Goal: Task Accomplishment & Management: Manage account settings

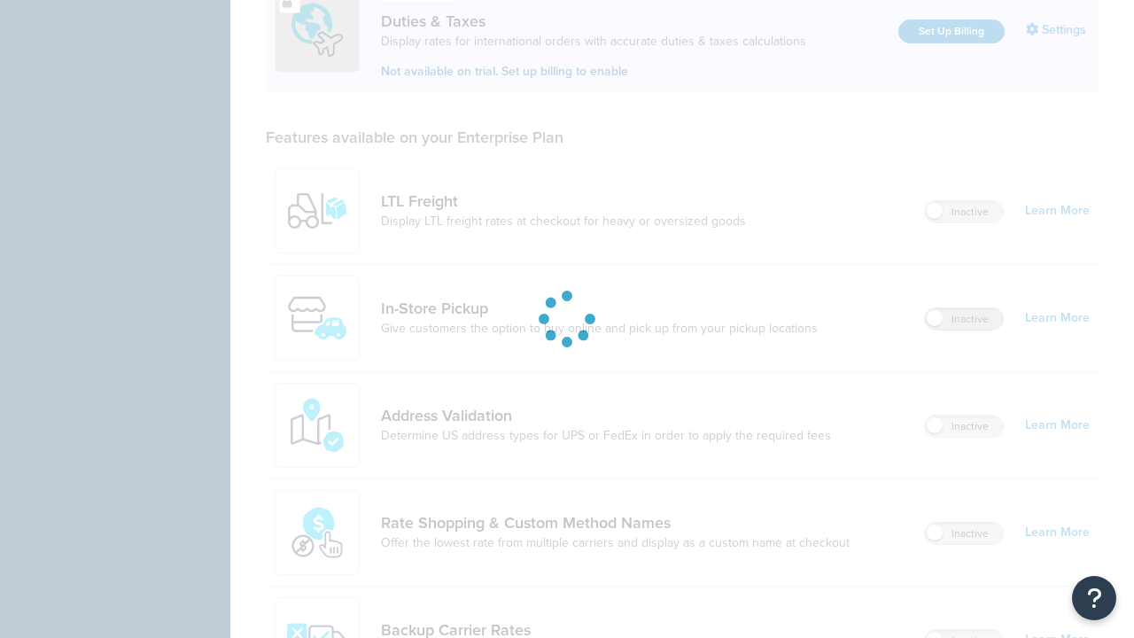
click at [964, 308] on label "Inactive" at bounding box center [964, 318] width 78 height 21
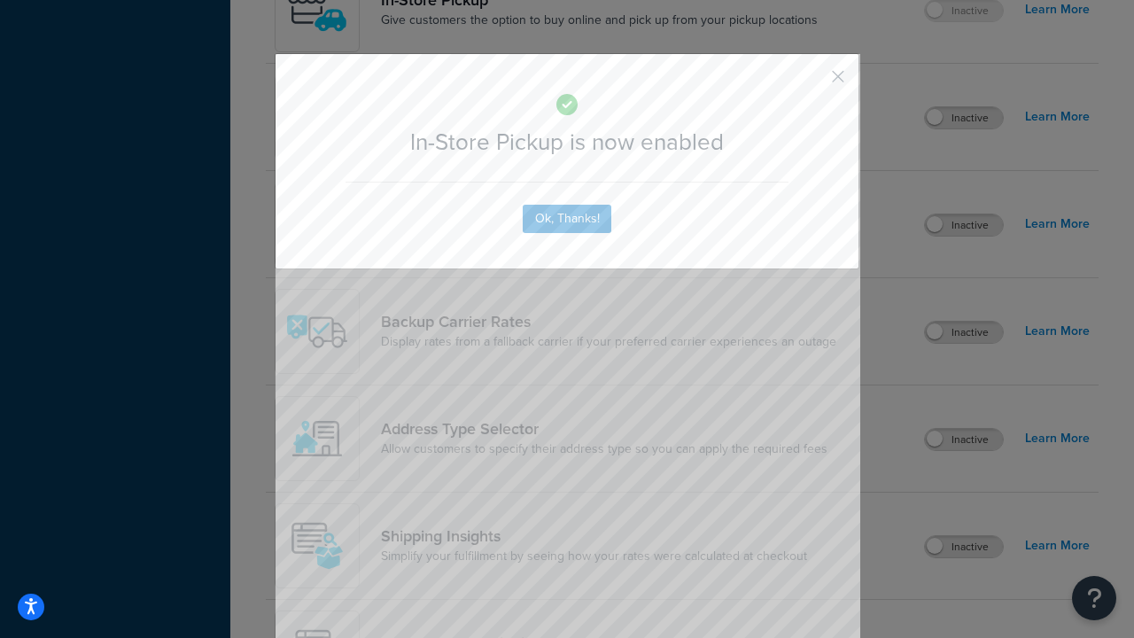
click at [812, 81] on button "button" at bounding box center [812, 83] width 4 height 4
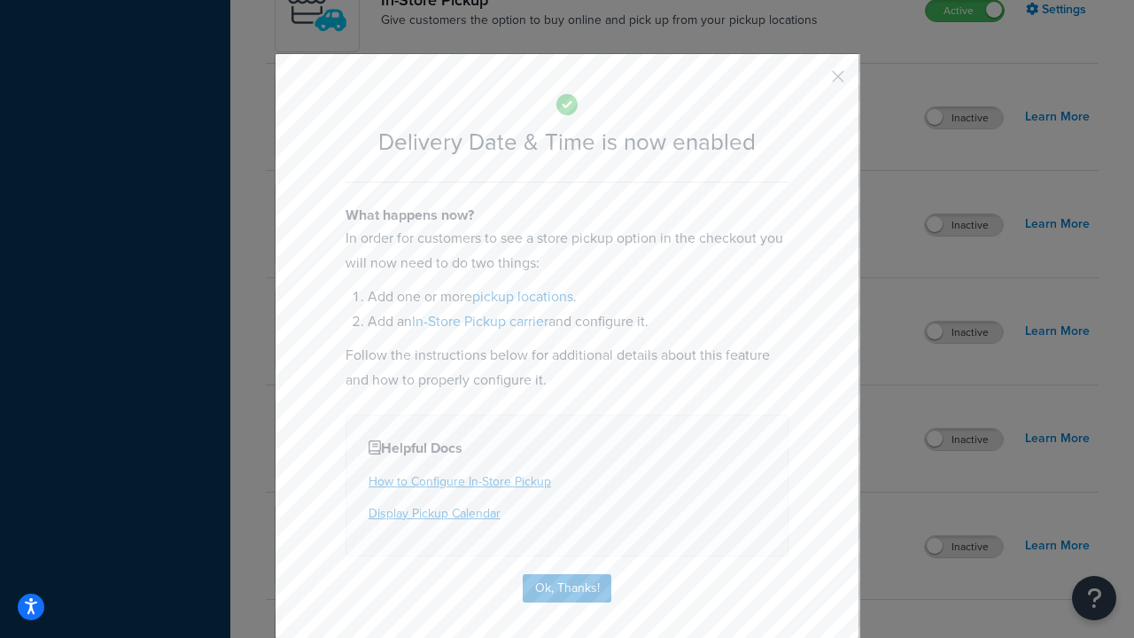
scroll to position [170, 0]
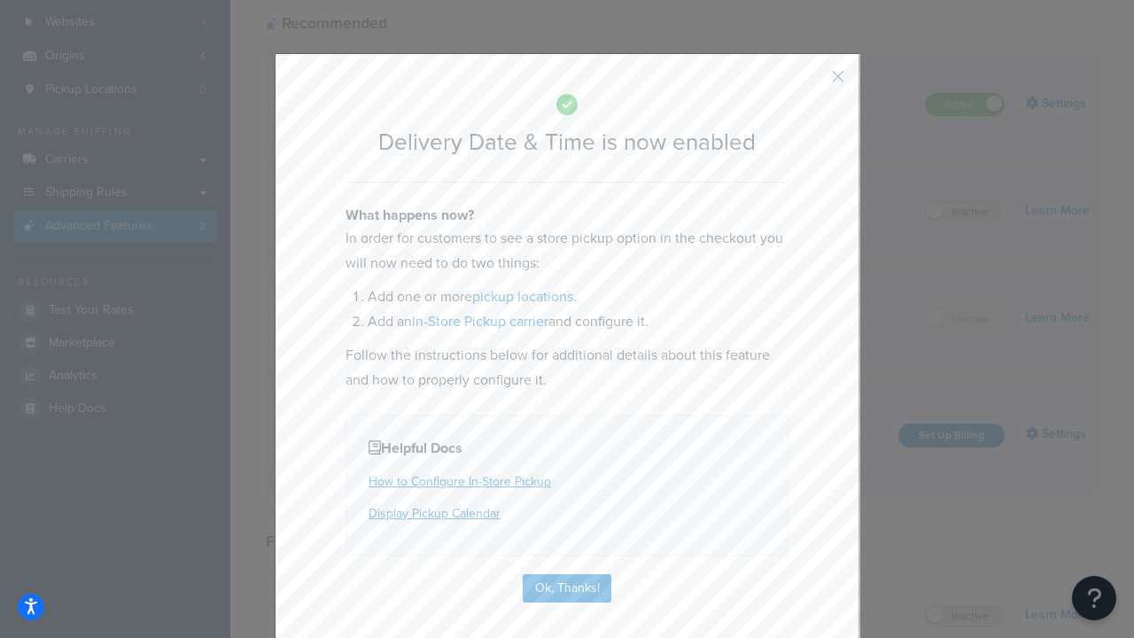
click at [812, 81] on button "button" at bounding box center [812, 83] width 4 height 4
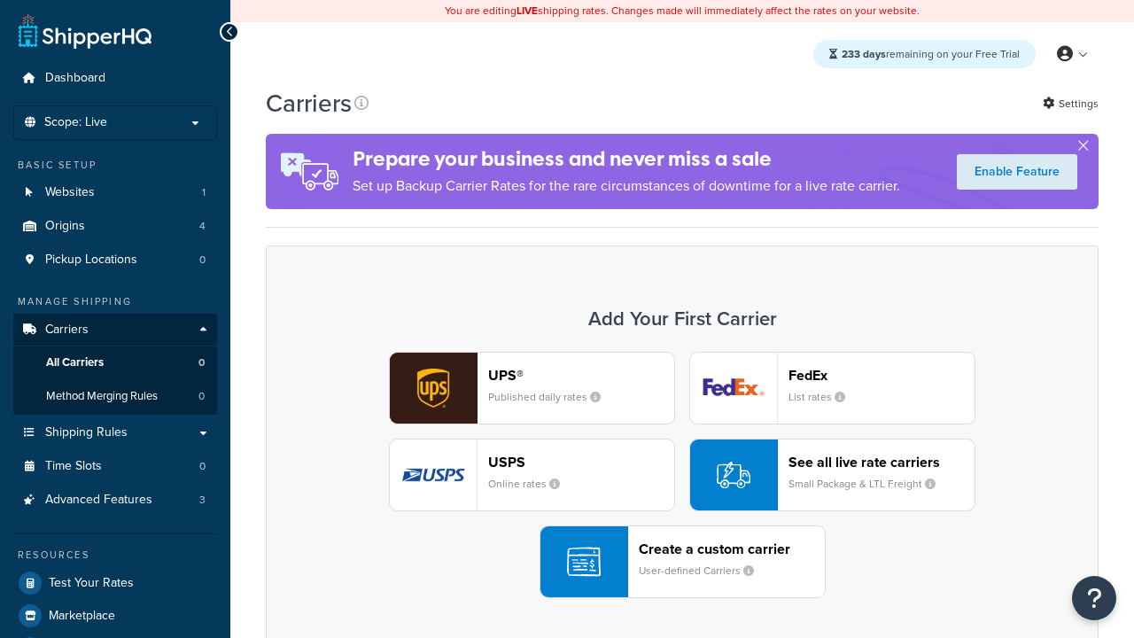
click at [682, 475] on div "UPS® Published daily rates FedEx List rates USPS Online rates See all live rate…" at bounding box center [682, 475] width 796 height 246
click at [682, 562] on div "Create a custom carrier User-defined Carriers" at bounding box center [732, 562] width 186 height 43
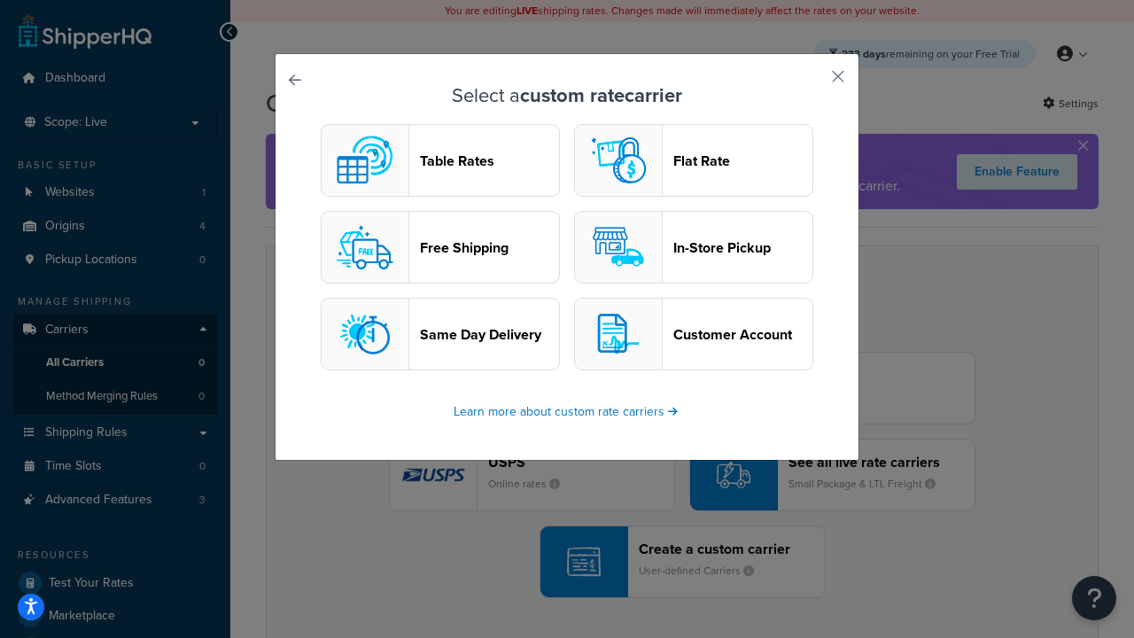
click at [694, 247] on header "In-Store Pickup" at bounding box center [743, 247] width 139 height 17
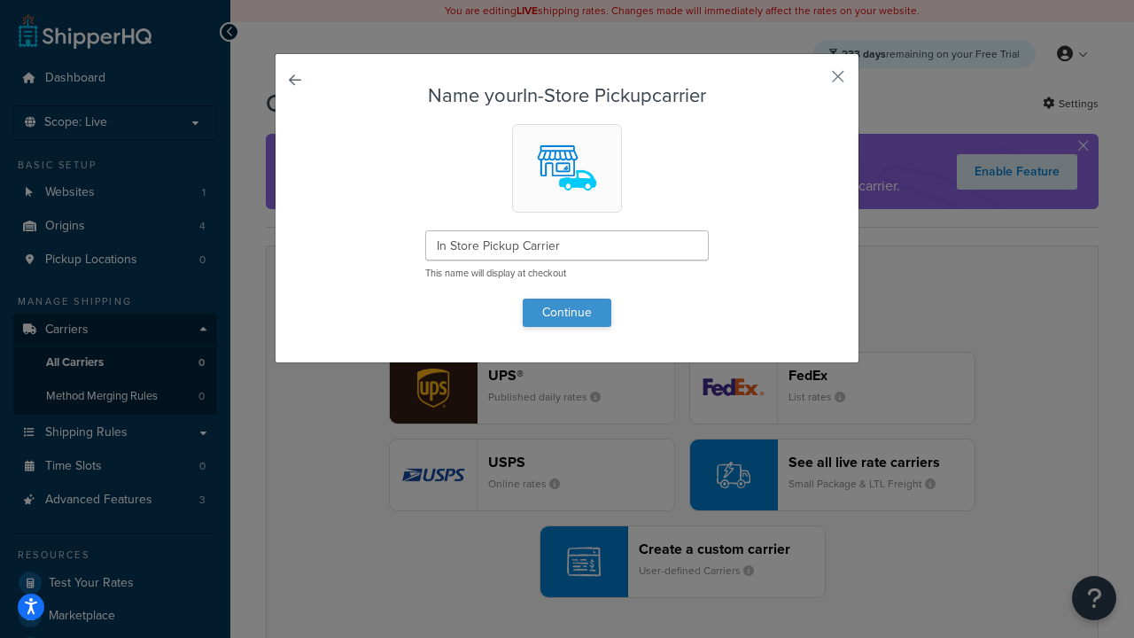
type input "In Store Pickup Carrier"
click at [567, 312] on button "Continue" at bounding box center [567, 313] width 89 height 28
click at [812, 82] on button "button" at bounding box center [812, 83] width 4 height 4
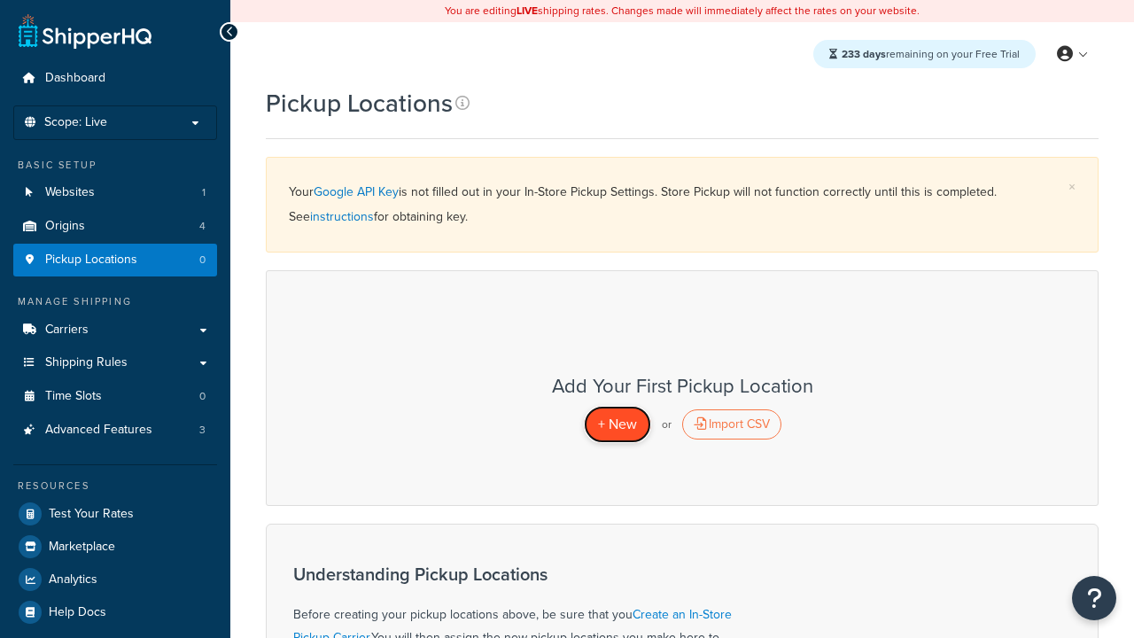
click at [617, 424] on span "+ New" at bounding box center [617, 424] width 39 height 20
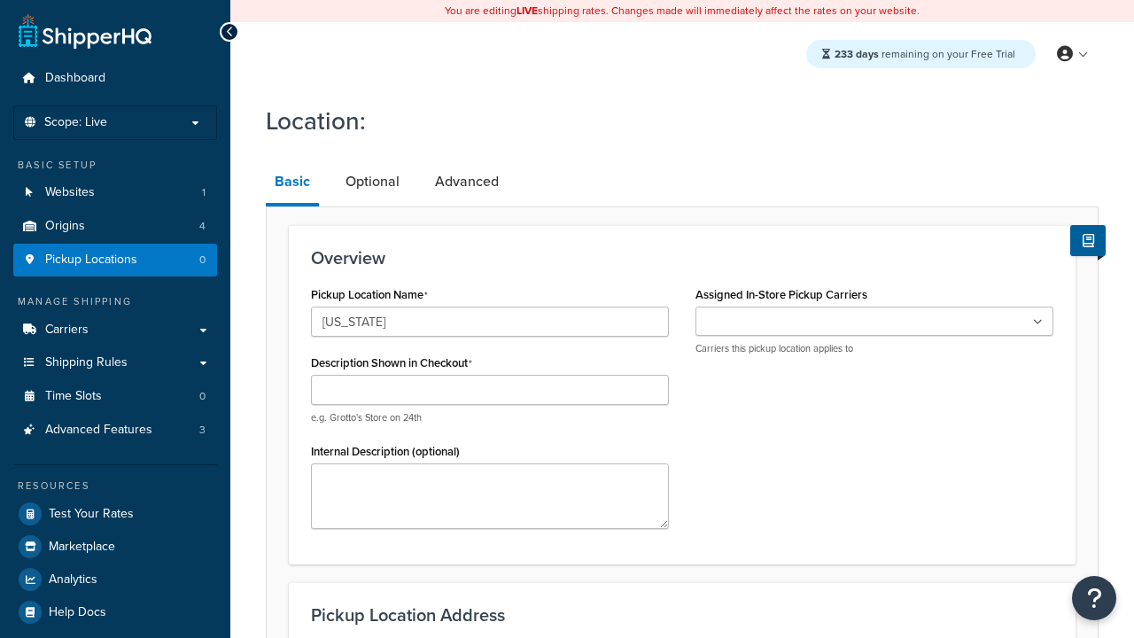
type input "[US_STATE]"
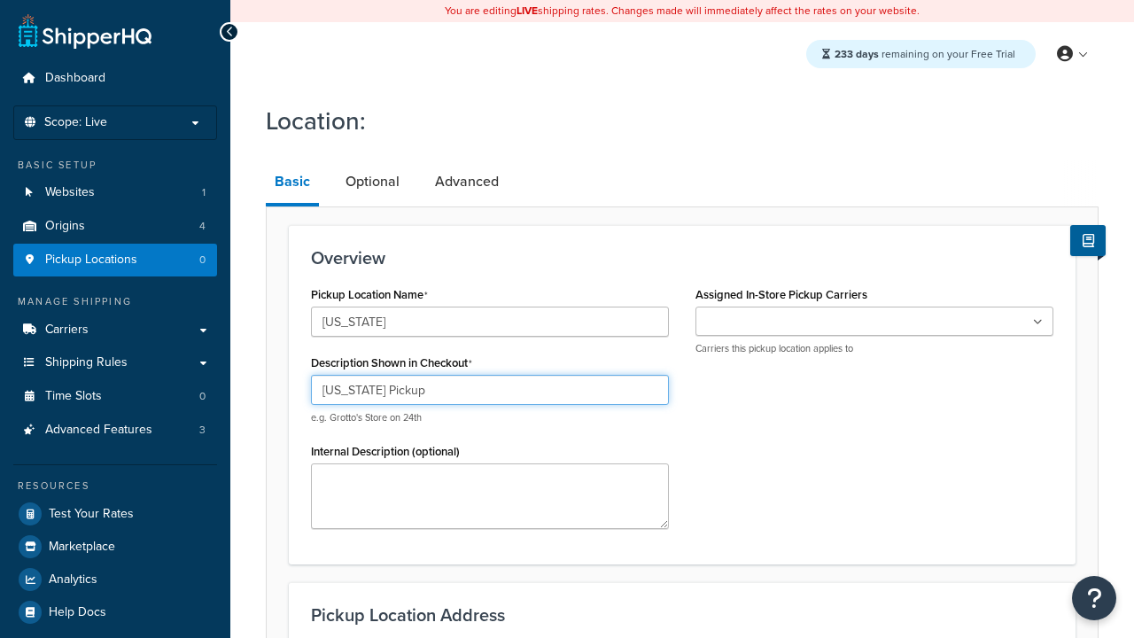
type input "[US_STATE] Pickup"
click at [875, 322] on ul at bounding box center [875, 321] width 358 height 29
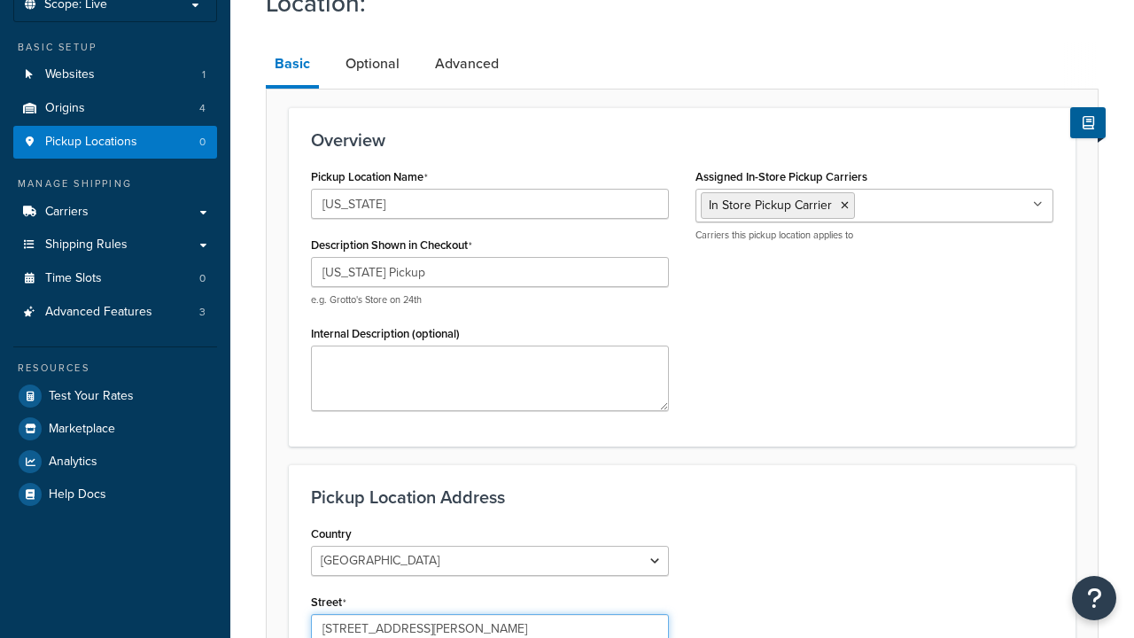
type input "[STREET_ADDRESS][PERSON_NAME]"
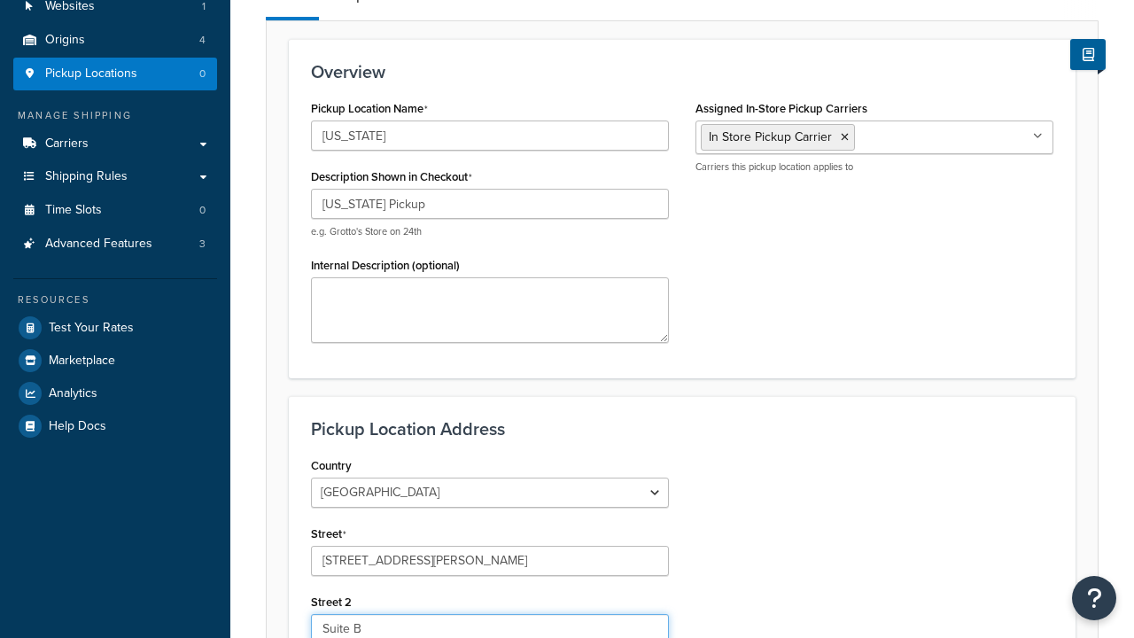
type input "Suite B"
type input "Irvine"
select select "5"
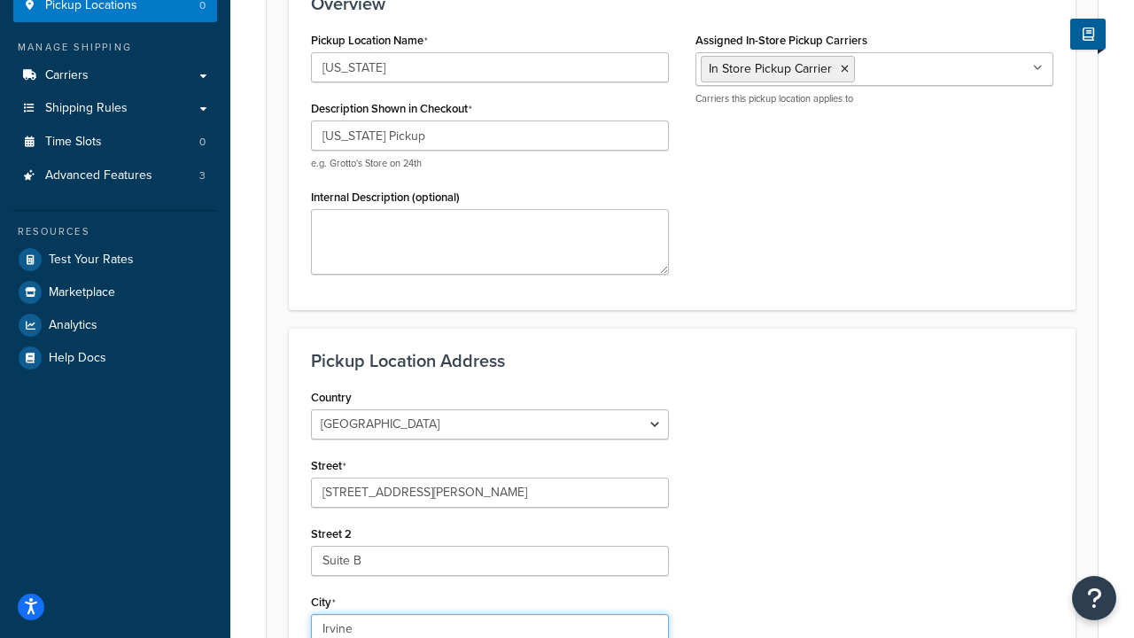
type input "Irvine"
type input "92612"
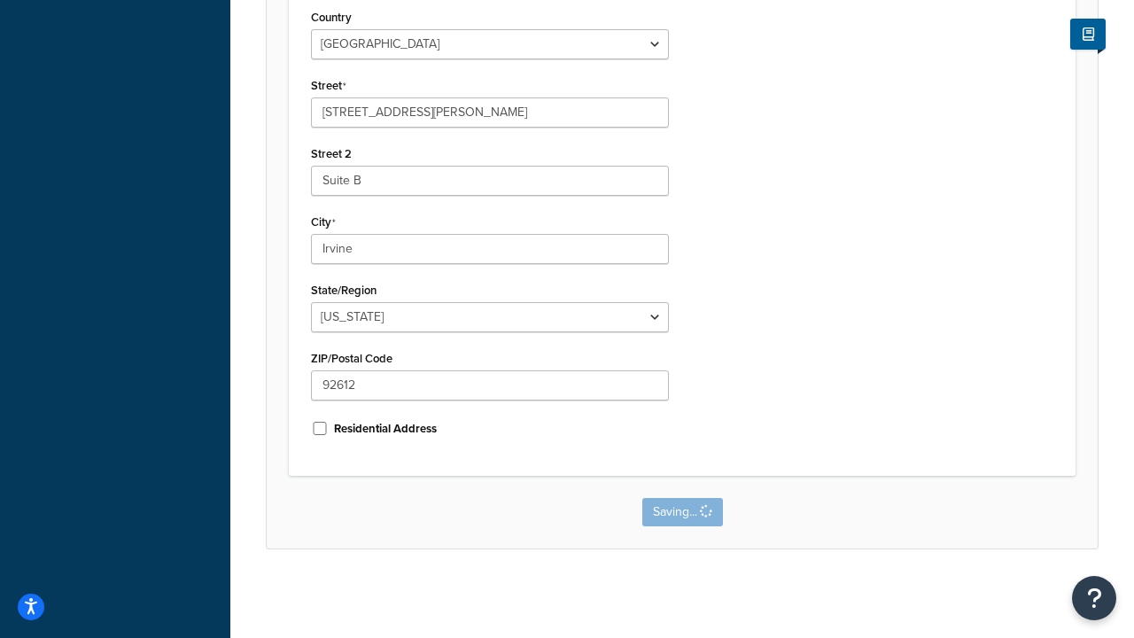
scroll to position [0, 0]
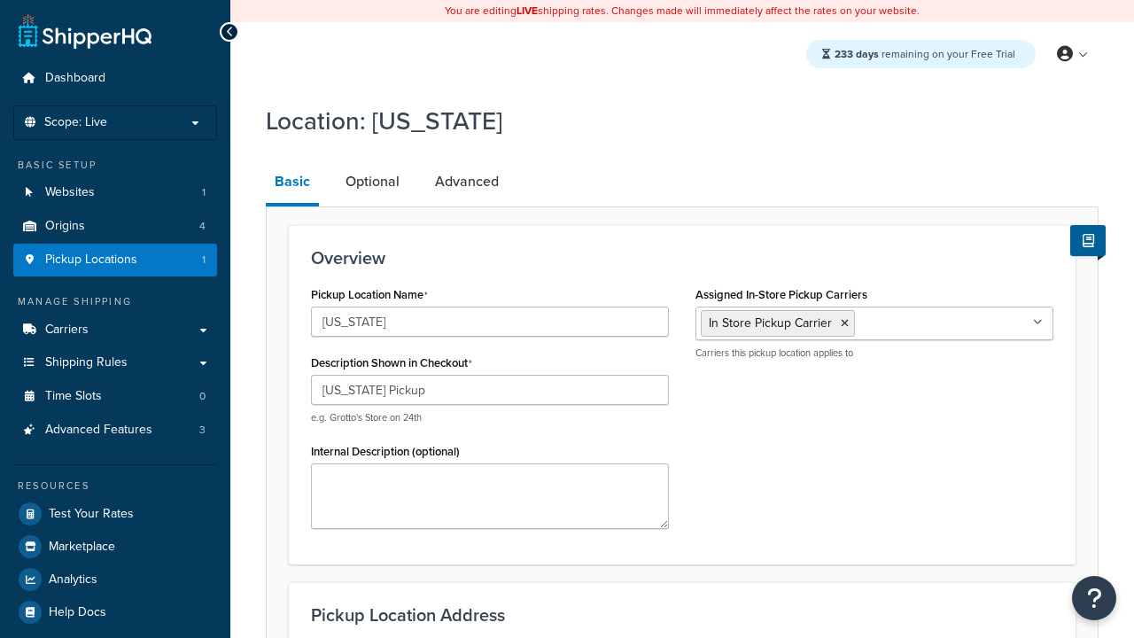
select select "5"
click at [467, 182] on link "Advanced" at bounding box center [467, 181] width 82 height 43
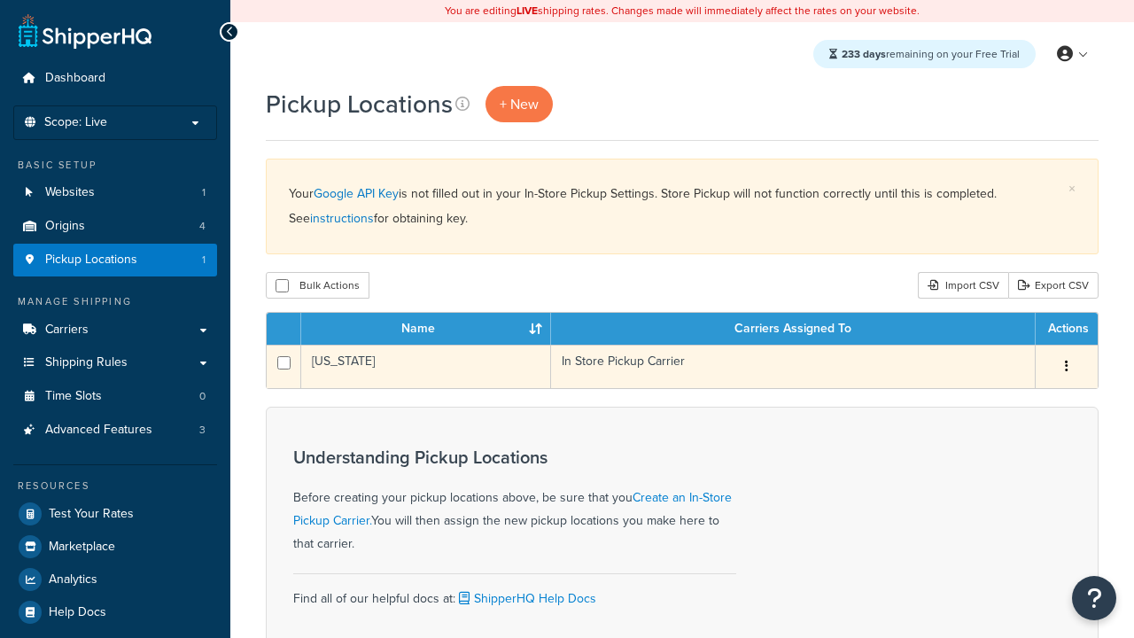
click at [1066, 368] on icon "button" at bounding box center [1067, 366] width 4 height 12
click at [0, 0] on link "Edit" at bounding box center [0, 0] width 0 height 0
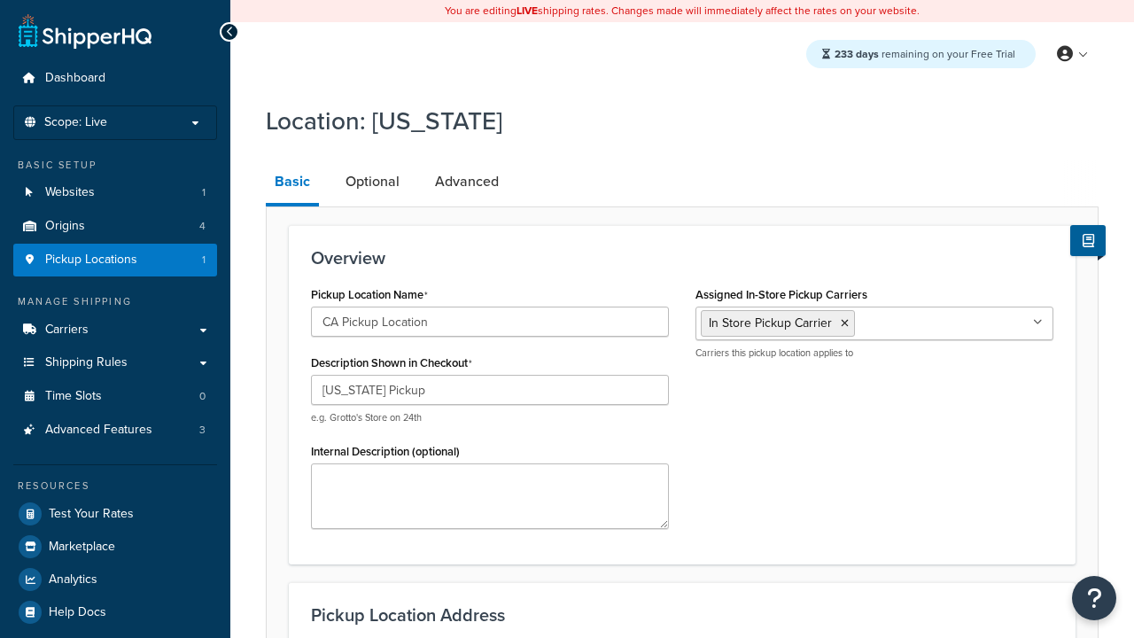
select select "5"
type input "CA Pickup Location"
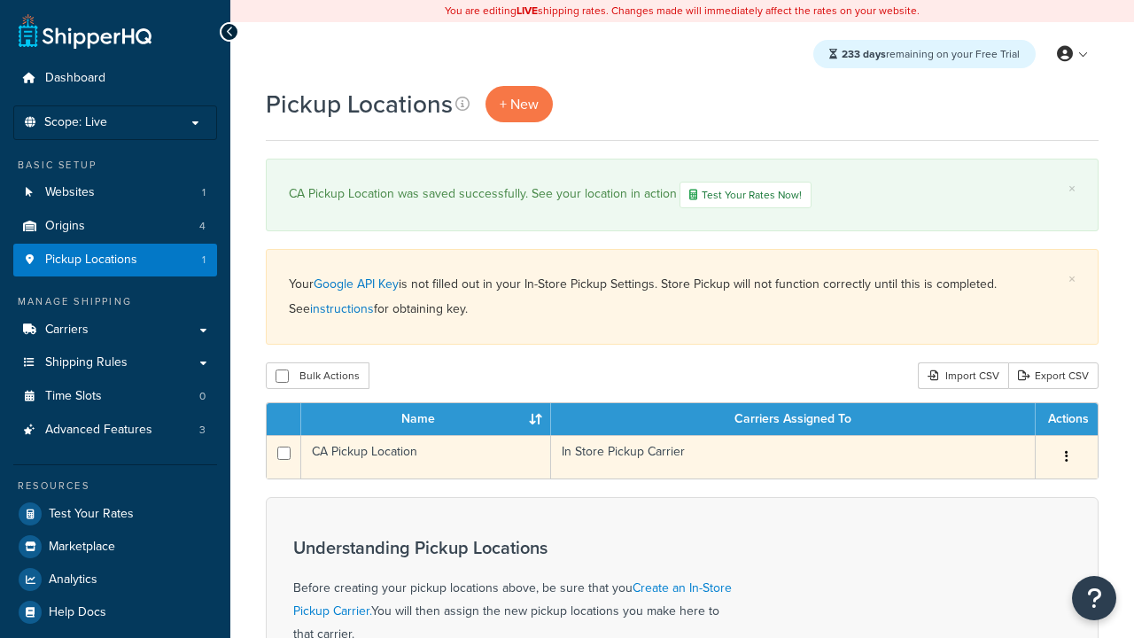
click at [1066, 459] on icon "button" at bounding box center [1067, 456] width 4 height 12
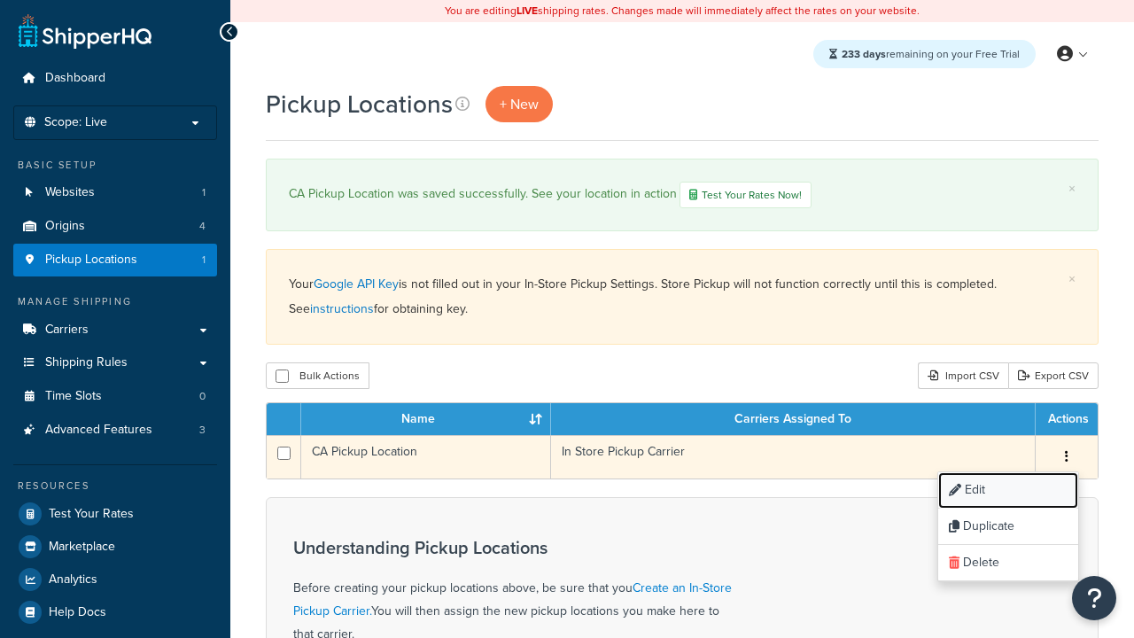
click at [1008, 492] on link "Edit" at bounding box center [1009, 490] width 140 height 36
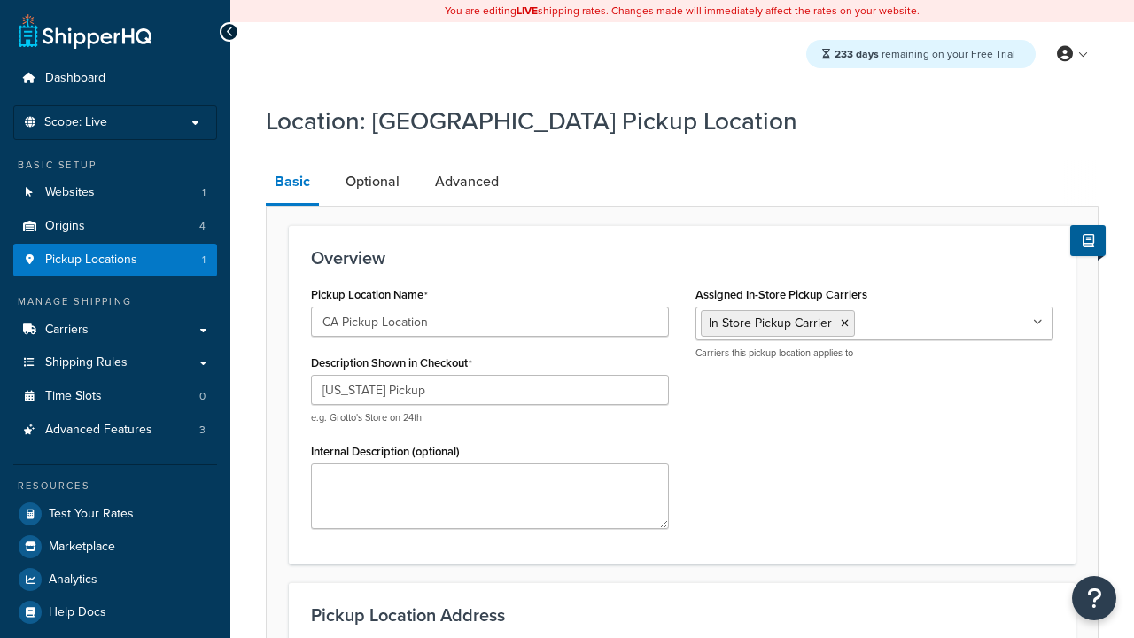
select select "5"
click at [372, 182] on link "Optional" at bounding box center [373, 181] width 72 height 43
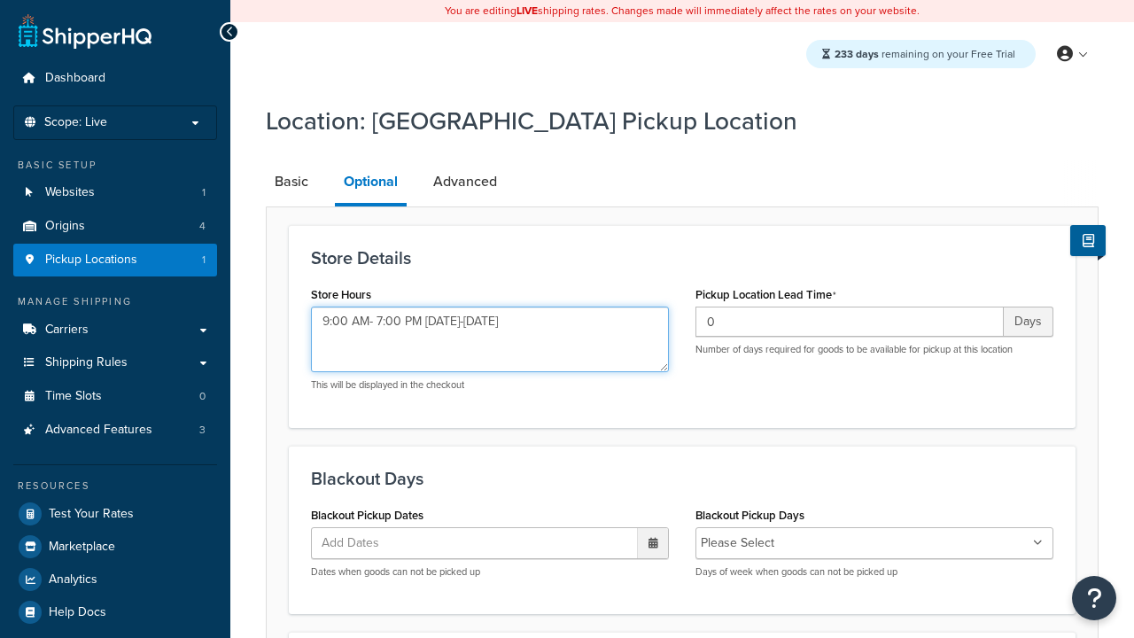
type textarea "9:00 AM- 7:00 PM Monday-Sunday"
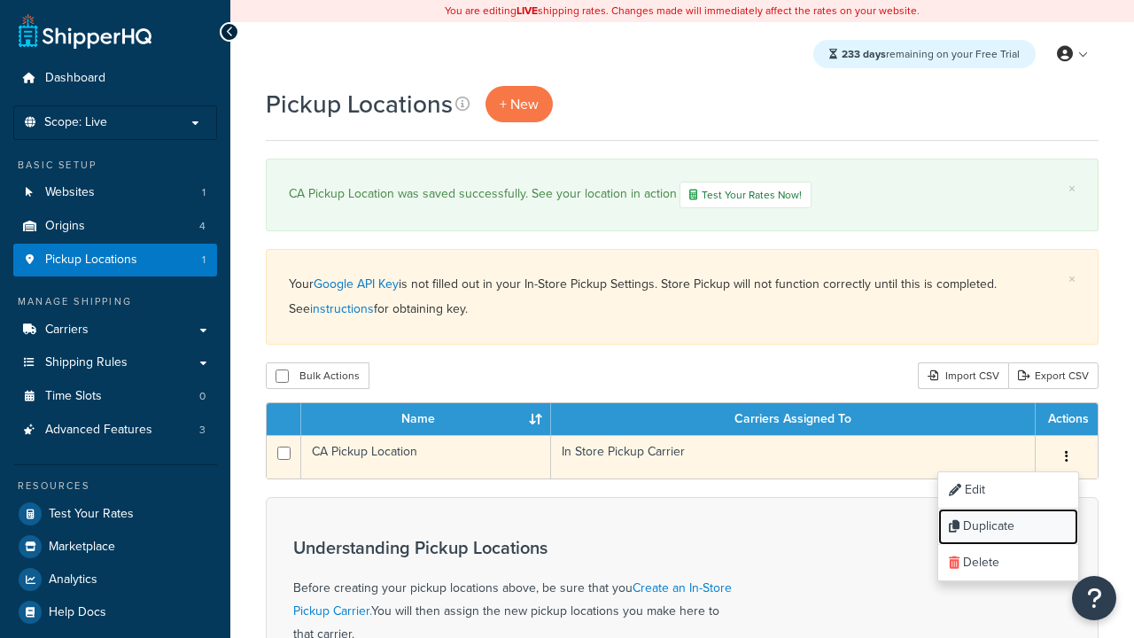
click at [1008, 528] on link "Duplicate" at bounding box center [1009, 527] width 140 height 36
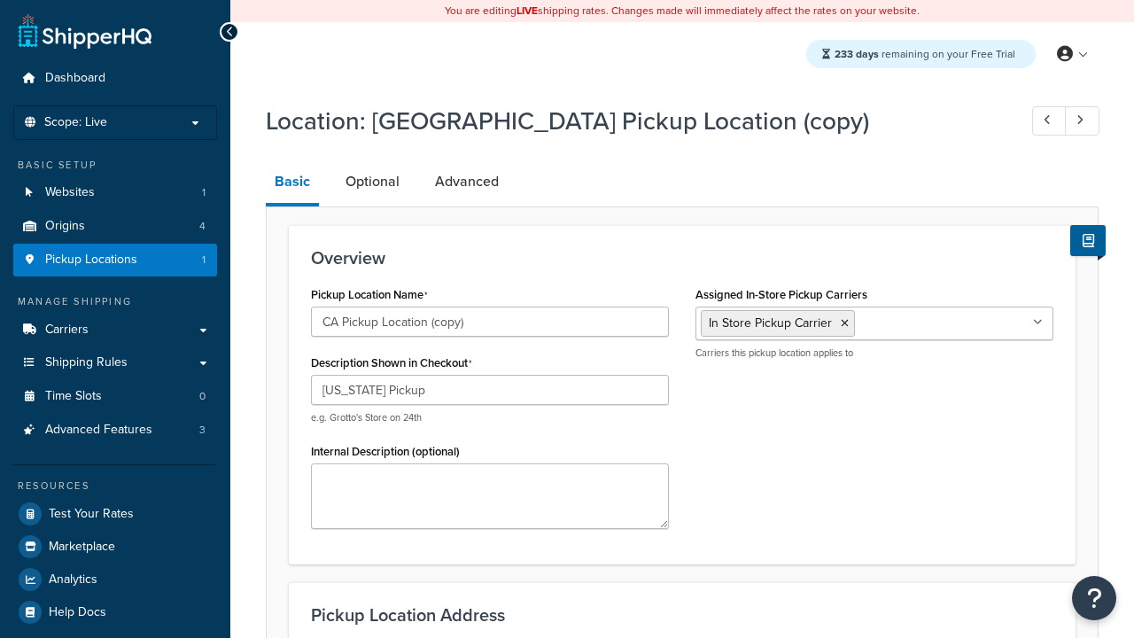
select select "5"
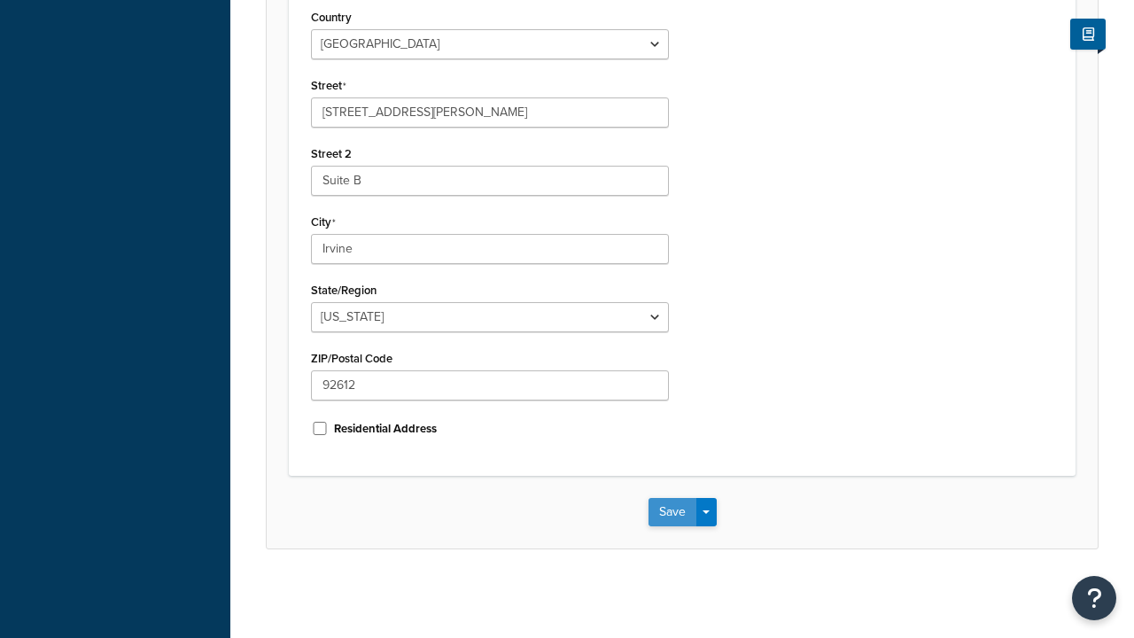
click at [672, 526] on button "Save" at bounding box center [673, 512] width 48 height 28
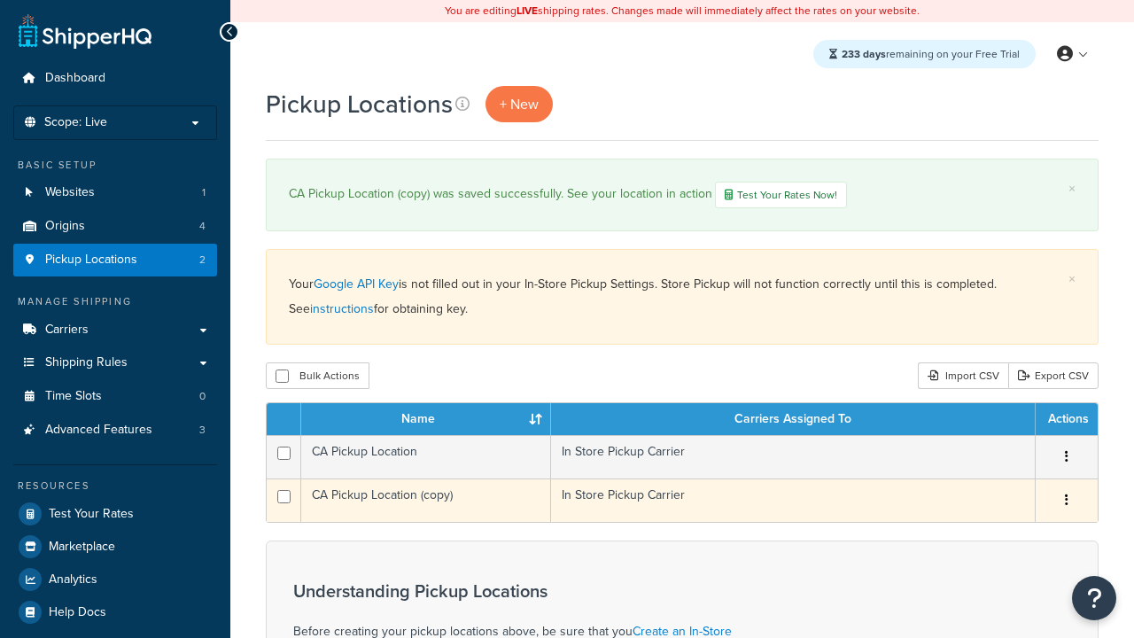
click at [1066, 503] on icon "button" at bounding box center [1067, 500] width 4 height 12
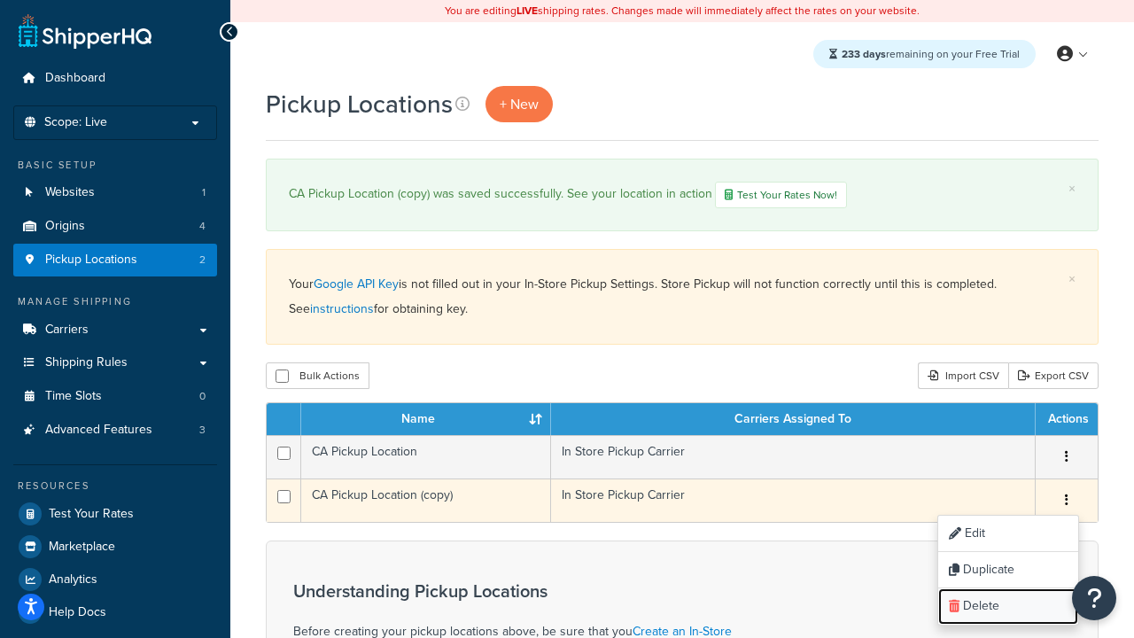
click at [1008, 608] on link "Delete" at bounding box center [1009, 606] width 140 height 36
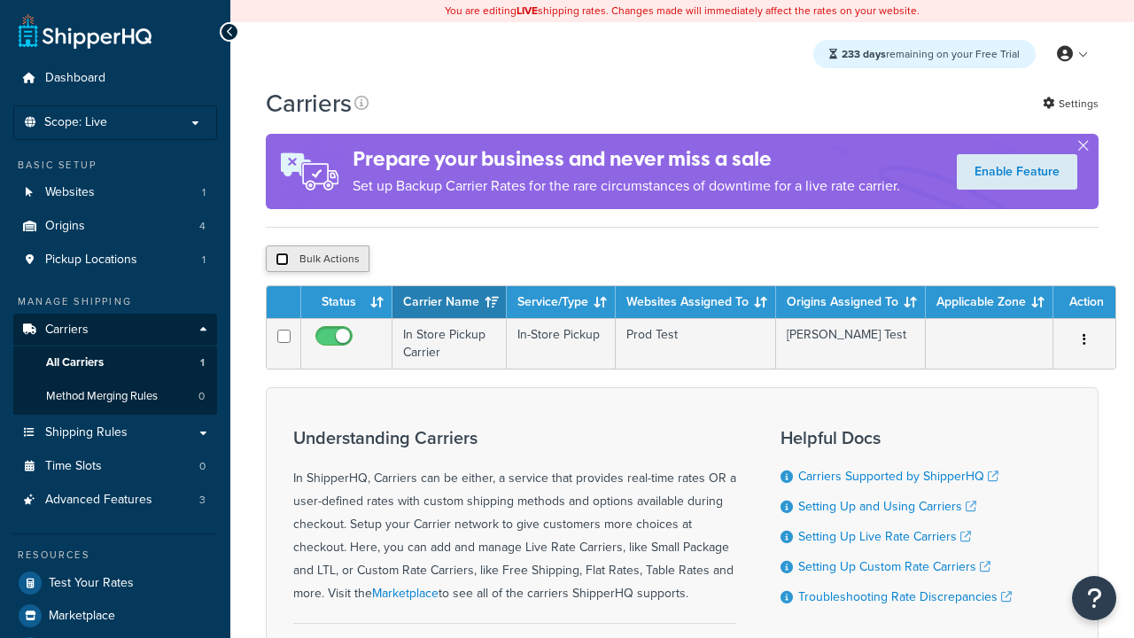
click at [282, 261] on input "checkbox" at bounding box center [282, 259] width 13 height 13
checkbox input "true"
click at [0, 0] on button "Delete" at bounding box center [0, 0] width 0 height 0
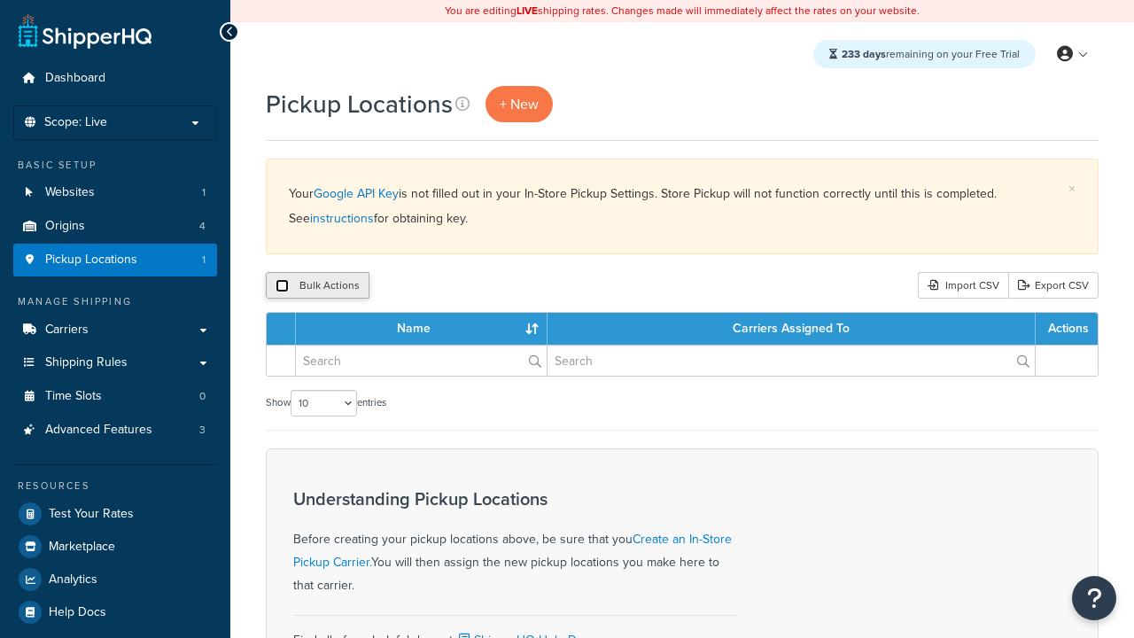
click at [282, 286] on input "checkbox" at bounding box center [282, 285] width 13 height 13
checkbox input "true"
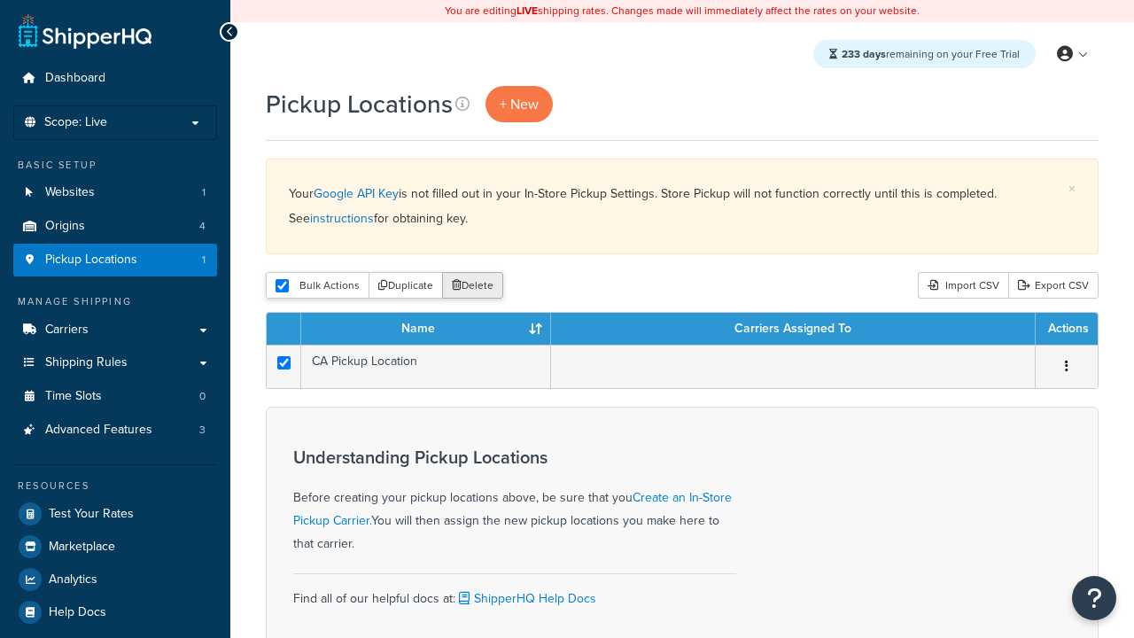
click at [477, 286] on button "Delete" at bounding box center [472, 285] width 61 height 27
